Goal: Information Seeking & Learning: Find specific fact

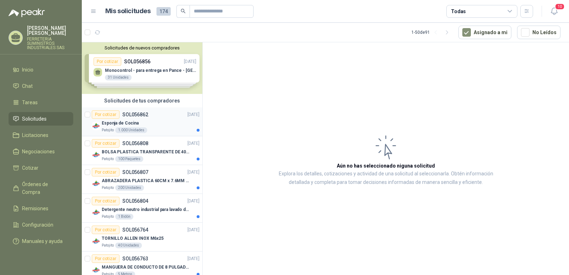
click at [134, 115] on p "SOL056862" at bounding box center [135, 114] width 26 height 5
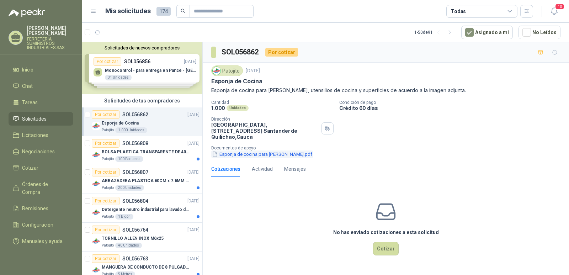
click at [239, 150] on button "Esponja de cocina para [PERSON_NAME].pdf" at bounding box center [262, 153] width 102 height 7
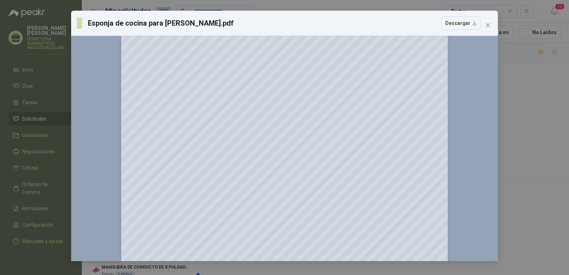
scroll to position [36, 0]
click at [488, 26] on icon "close" at bounding box center [488, 25] width 4 height 4
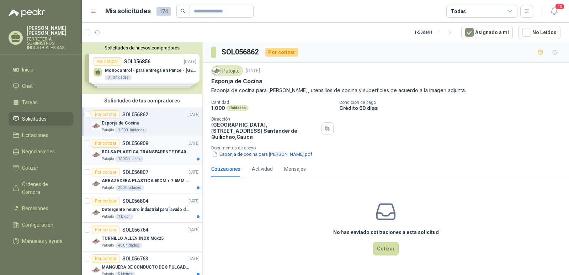
click at [113, 152] on p "BOLSA PLASTICA TRANSPARENTE DE 40*60 CMS" at bounding box center [146, 152] width 89 height 7
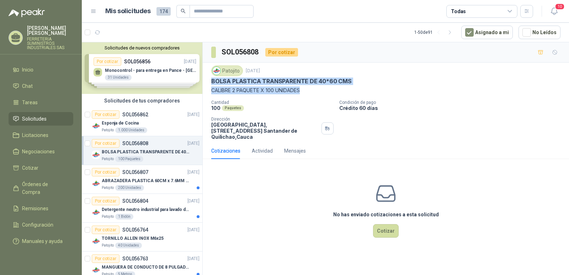
drag, startPoint x: 305, startPoint y: 88, endPoint x: 209, endPoint y: 80, distance: 95.9
click at [209, 80] on div "Patojito [DATE] BOLSA PLASTICA TRANSPARENTE DE 40*60 CMS CALIBRE 2 PAQUETE X 10…" at bounding box center [386, 103] width 366 height 80
copy div "BOLSA PLASTICA TRANSPARENTE DE 40*60 CMS CALIBRE 2 PAQUETE X 100 UNIDADES"
